Goal: Task Accomplishment & Management: Manage account settings

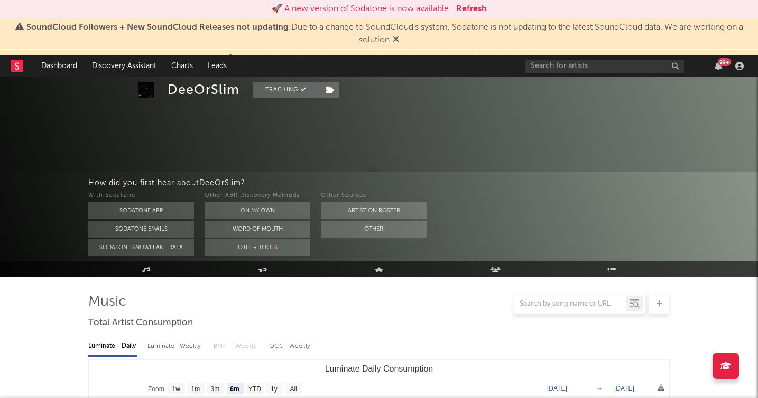
select select "6m"
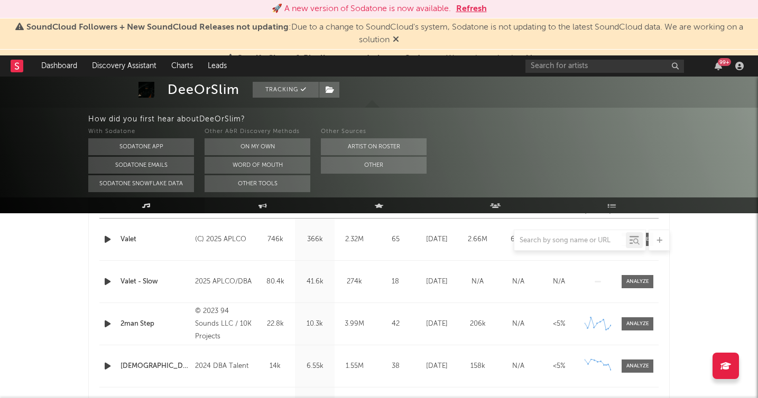
click at [147, 204] on icon at bounding box center [146, 205] width 9 height 5
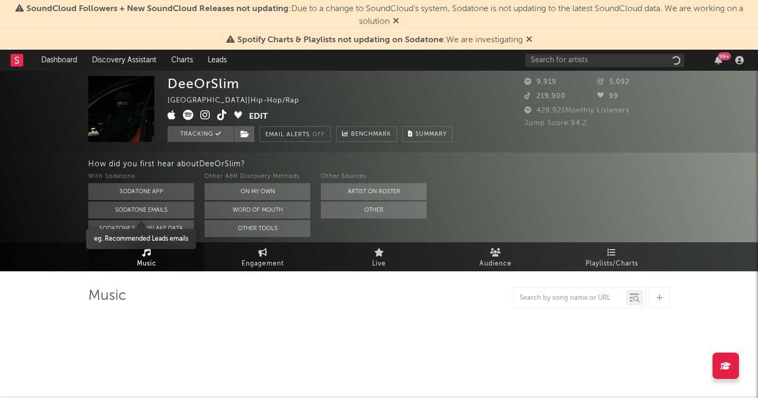
select select "6m"
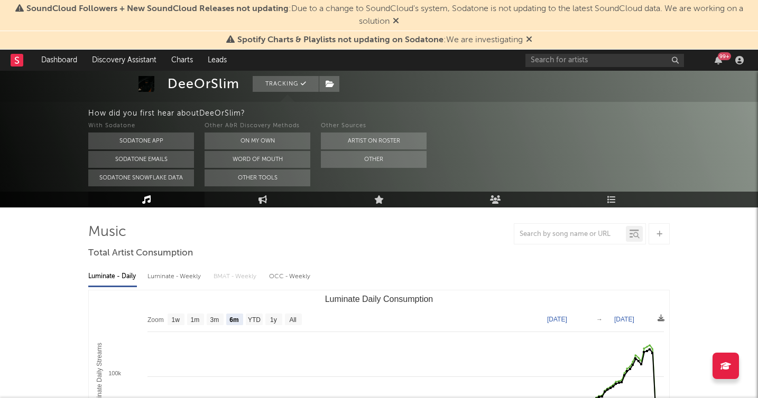
scroll to position [63, 0]
